Goal: Transaction & Acquisition: Purchase product/service

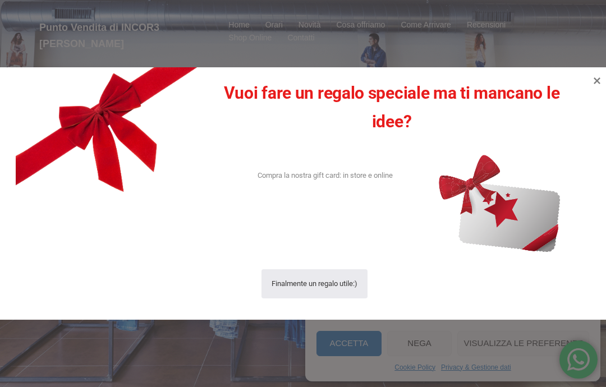
click at [595, 82] on icon at bounding box center [597, 80] width 7 height 7
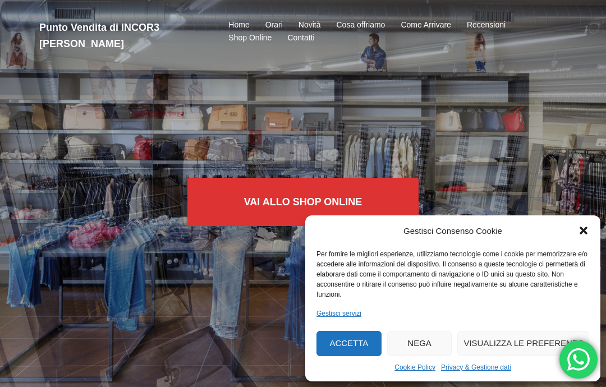
click at [580, 241] on div "Gestisci Consenso Cookie Per fornire le migliori esperienze, utilizziamo tecnol…" at bounding box center [452, 299] width 295 height 166
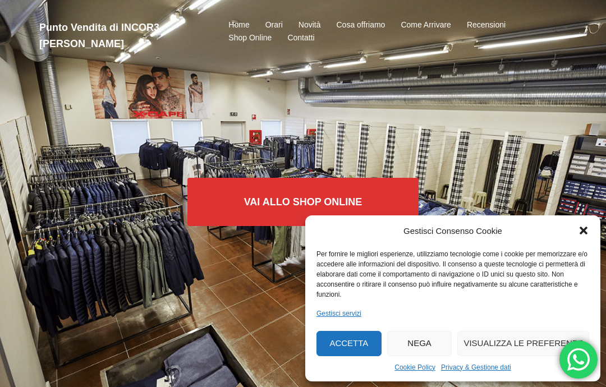
click at [587, 236] on div "Chiudi la finestra di dialogo" at bounding box center [583, 230] width 11 height 11
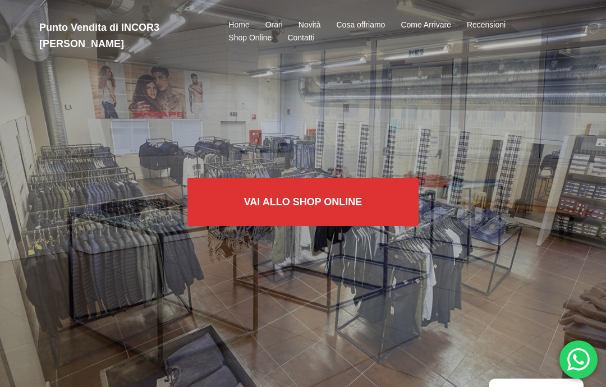
click at [288, 205] on link "Vai allo SHOP ONLINE" at bounding box center [303, 202] width 232 height 48
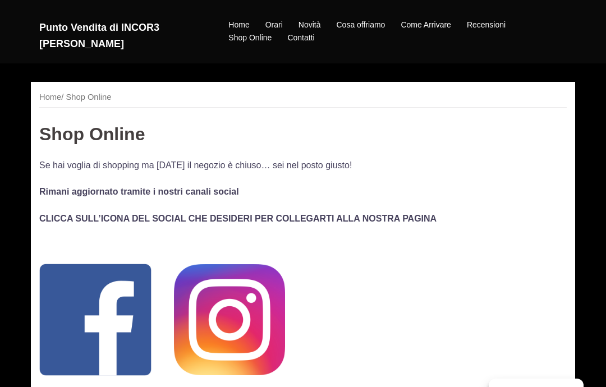
click at [221, 54] on link "Shop Online" at bounding box center [221, 53] width 101 height 17
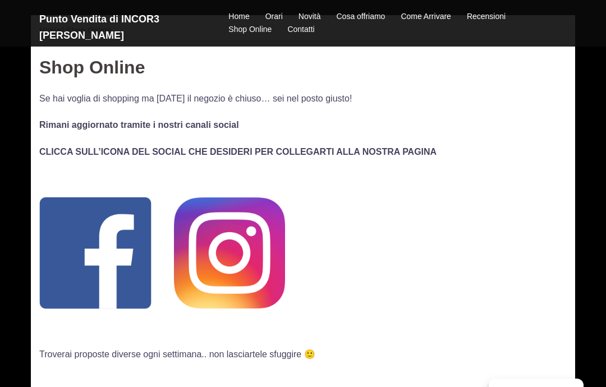
scroll to position [66, 0]
click at [97, 248] on img at bounding box center [95, 254] width 112 height 112
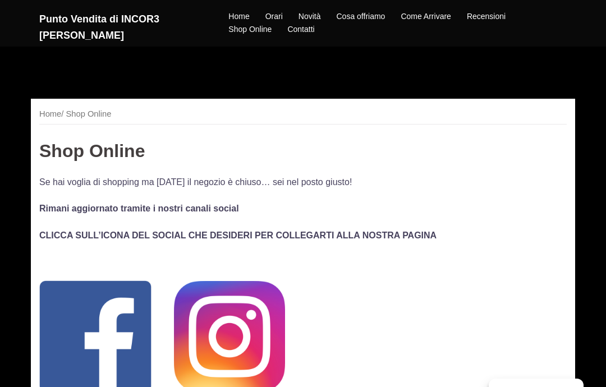
scroll to position [67, 0]
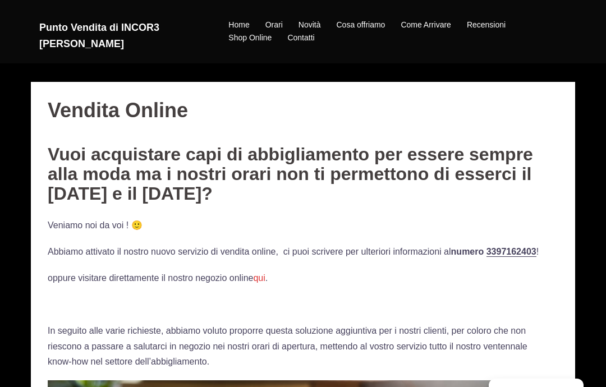
click at [215, 61] on link "Shop Online" at bounding box center [221, 53] width 101 height 17
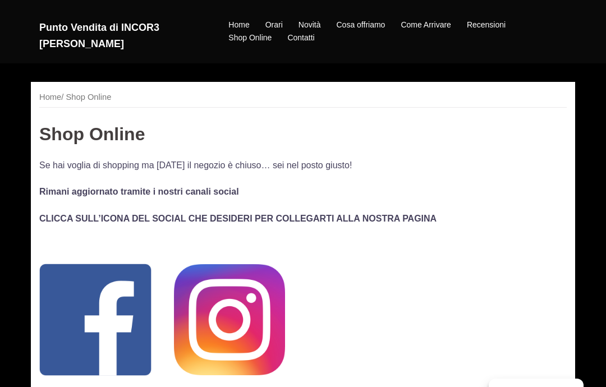
click at [116, 135] on h3 "Shop Online" at bounding box center [303, 135] width 528 height 20
click at [231, 323] on img at bounding box center [229, 319] width 111 height 111
click at [235, 318] on img at bounding box center [229, 319] width 111 height 111
